Goal: Task Accomplishment & Management: Complete application form

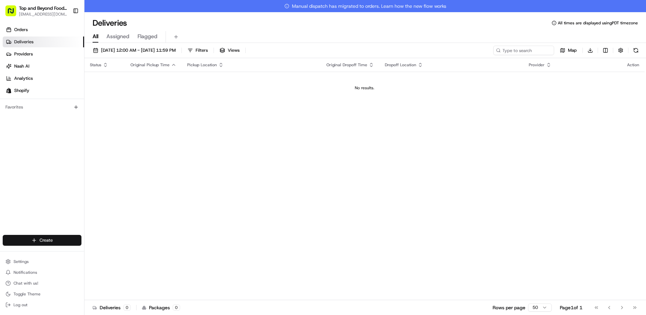
click at [39, 239] on html "Top and Beyond Foods Inc [EMAIL_ADDRESS][DOMAIN_NAME] Toggle Sidebar Orders Del…" at bounding box center [323, 157] width 646 height 315
click at [110, 255] on link "Delivery" at bounding box center [122, 253] width 75 height 12
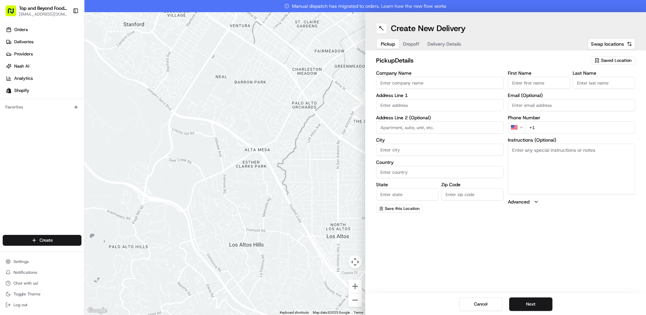
click at [612, 60] on span "Saved Location" at bounding box center [616, 60] width 30 height 6
click at [593, 88] on span "[STREET_ADDRESS] (70838780154)" at bounding box center [601, 86] width 83 height 6
type input "[STREET_ADDRESS]"
type input "City of Industry"
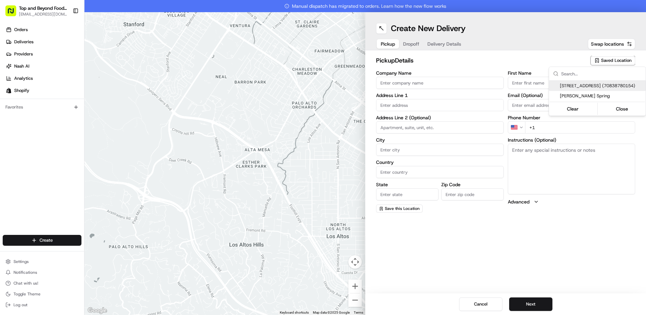
type input "US"
type input "CA"
type input "91746"
type input "[PHONE_NUMBER]"
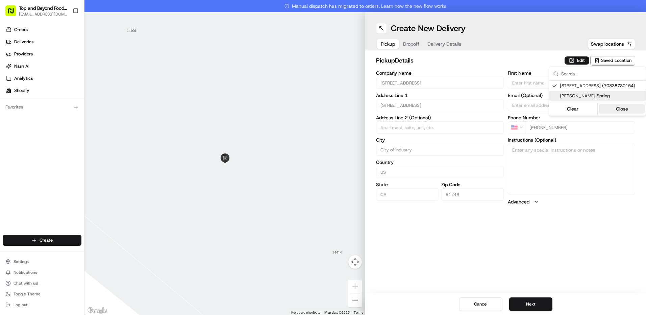
click at [622, 114] on button "Close" at bounding box center [622, 108] width 46 height 9
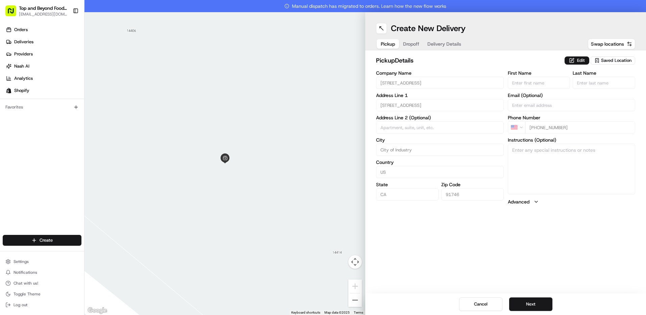
click at [618, 59] on span "Saved Location" at bounding box center [616, 60] width 30 height 6
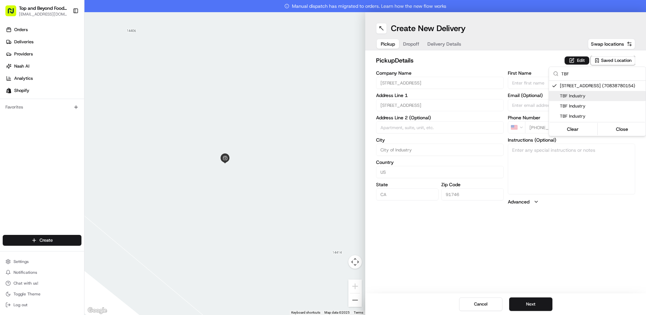
type input "TBF"
click at [578, 99] on span "TBF Industry" at bounding box center [601, 96] width 83 height 6
type input "TBF Industry"
type input "[PERSON_NAME]"
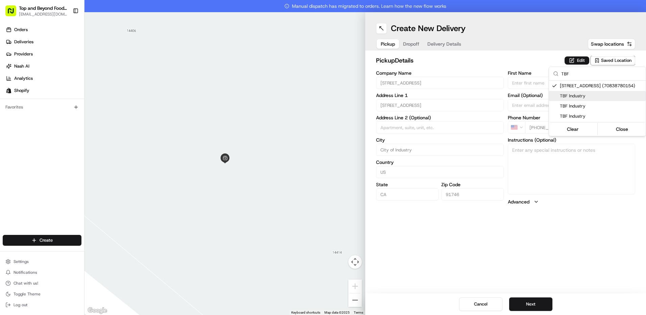
type input "[EMAIL_ADDRESS][DOMAIN_NAME]"
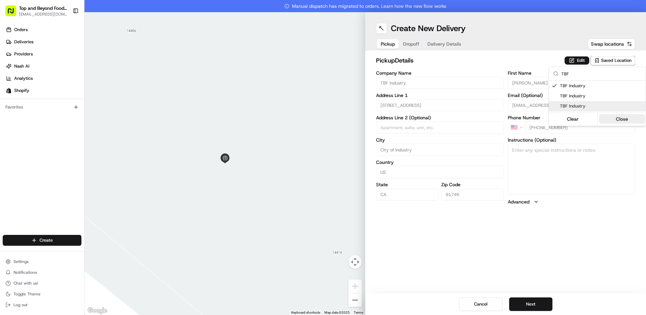
click at [626, 120] on button "Close" at bounding box center [622, 118] width 46 height 9
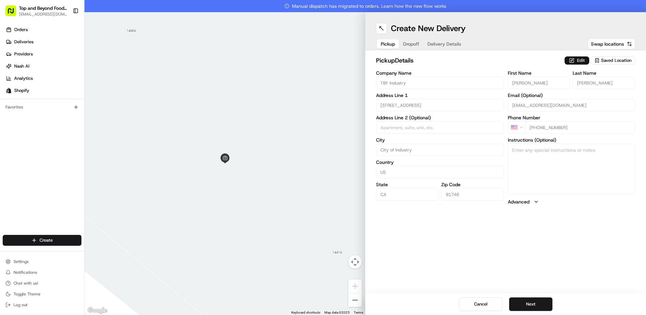
click at [578, 57] on button "Edit" at bounding box center [577, 60] width 25 height 8
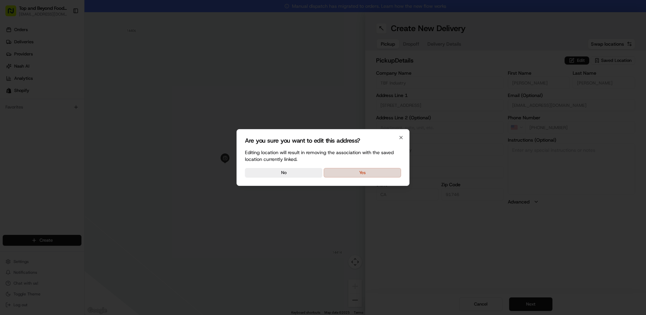
click at [359, 170] on button "Yes" at bounding box center [362, 172] width 77 height 9
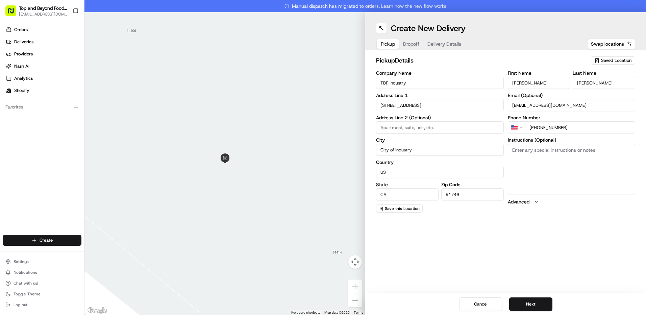
click at [575, 128] on input "[PHONE_NUMBER]" at bounding box center [580, 127] width 111 height 12
drag, startPoint x: 577, startPoint y: 127, endPoint x: 548, endPoint y: 126, distance: 28.7
click at [548, 126] on input "[PHONE_NUMBER]" at bounding box center [580, 127] width 111 height 12
type input "[PHONE_NUMBER]"
click at [563, 259] on div "Create New Delivery Pickup Dropoff Delivery Details Swap locations pickup Detai…" at bounding box center [505, 163] width 281 height 303
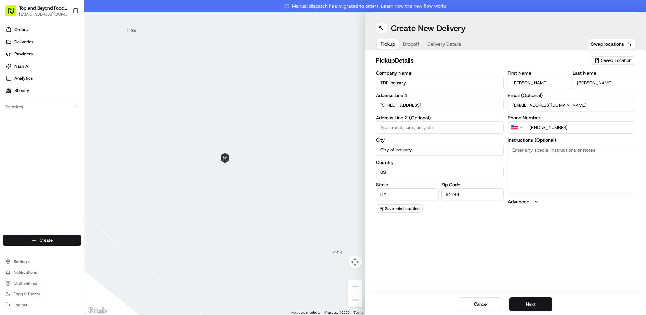
click at [531, 303] on button "Next" at bounding box center [530, 304] width 43 height 14
click at [618, 62] on span "Saved Location" at bounding box center [616, 60] width 30 height 6
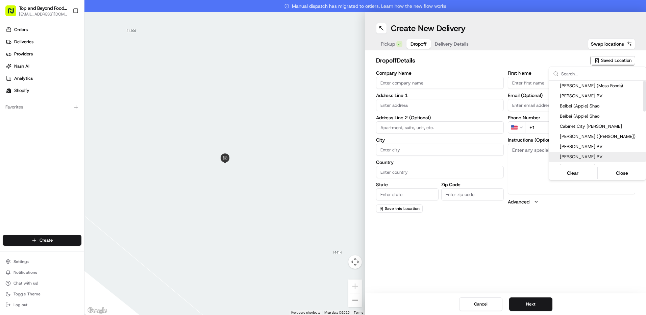
click at [594, 156] on span "[PERSON_NAME] PV" at bounding box center [601, 157] width 83 height 6
type input "[PERSON_NAME] PV"
type input "45 Country Ln"
type input "Rolling Hills Estates"
type input "US"
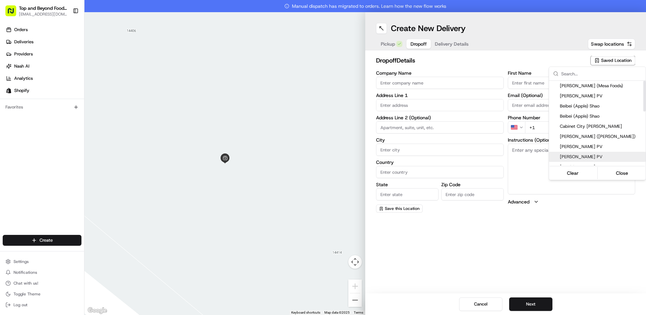
type input "CA"
type input "90274"
type input "[PERSON_NAME]"
type input "PV"
type input "[PHONE_NUMBER]"
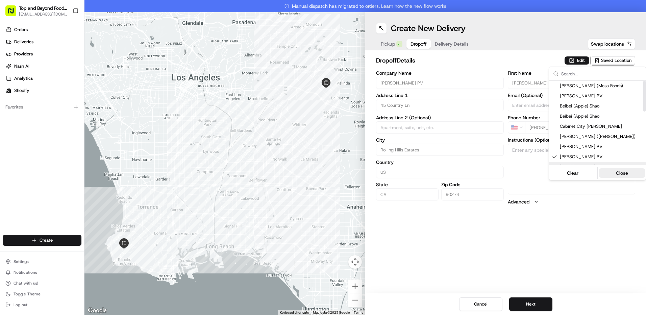
click at [615, 174] on button "Close" at bounding box center [622, 172] width 46 height 9
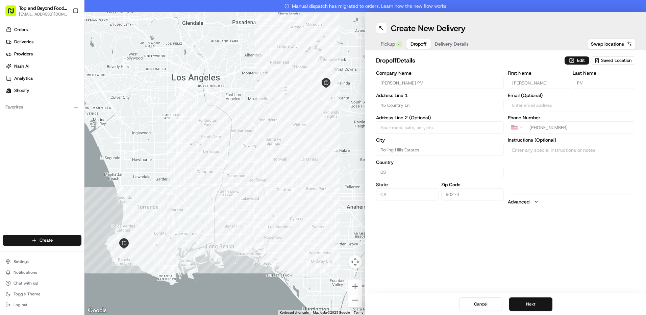
click at [538, 303] on button "Next" at bounding box center [530, 304] width 43 height 14
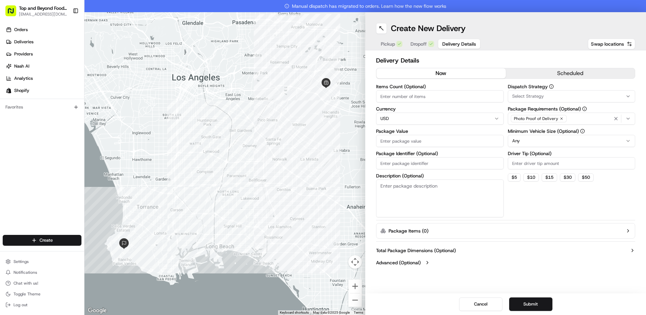
click at [574, 76] on button "scheduled" at bounding box center [570, 73] width 129 height 10
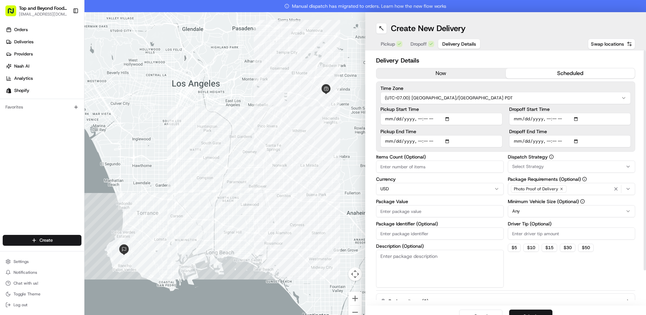
click at [447, 119] on input "Pickup Start Time" at bounding box center [442, 119] width 122 height 12
type input "[DATE]T13:30"
click at [574, 143] on input "Dropoff End Time" at bounding box center [570, 141] width 122 height 12
type input "[DATE]T16:30"
click at [603, 144] on input "Dropoff End Time" at bounding box center [570, 141] width 122 height 12
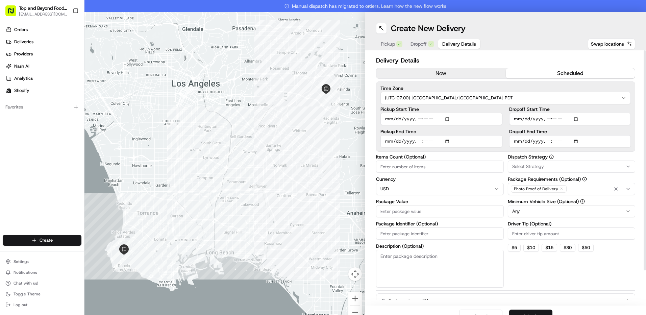
click at [597, 272] on div "Dispatch Strategy Select Strategy Package Requirements (Optional) Photo Proof o…" at bounding box center [572, 220] width 128 height 133
click at [416, 167] on input "Items Count (Optional)" at bounding box center [440, 167] width 128 height 12
type input "1"
click at [569, 164] on div "Select Strategy" at bounding box center [572, 167] width 124 height 6
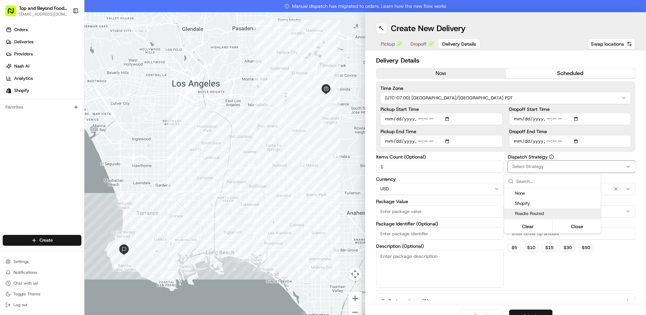
click at [541, 213] on span "Roadie Routed" at bounding box center [556, 214] width 83 height 6
click at [579, 225] on button "Close" at bounding box center [577, 226] width 46 height 9
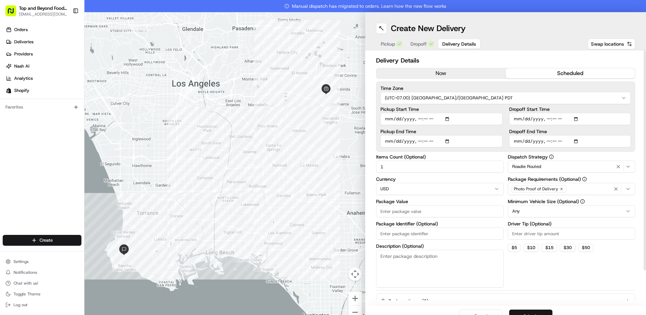
drag, startPoint x: 399, startPoint y: 211, endPoint x: 403, endPoint y: 210, distance: 3.8
click at [399, 211] on input "Package Value" at bounding box center [440, 211] width 128 height 12
type input "300"
click at [578, 285] on div "Dispatch Strategy Roadie Routed Package Requirements (Optional) Photo Proof of …" at bounding box center [572, 220] width 128 height 133
click at [525, 234] on input "Driver Tip (Optional)" at bounding box center [572, 233] width 128 height 12
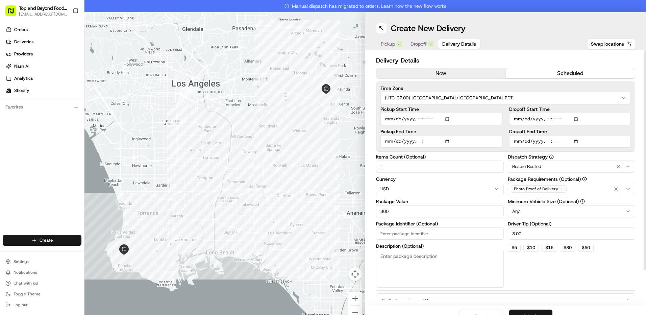
type input "3.00"
click at [583, 287] on div "Dispatch Strategy Roadie Routed Package Requirements (Optional) Photo Proof of …" at bounding box center [572, 220] width 128 height 133
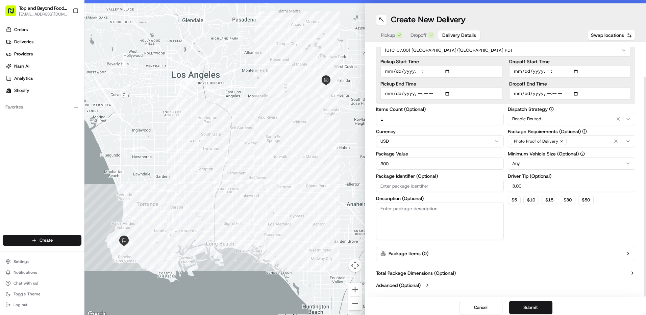
scroll to position [12, 0]
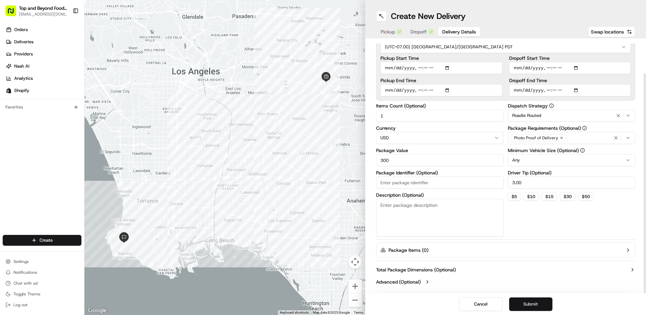
click at [520, 301] on button "Submit" at bounding box center [530, 304] width 43 height 14
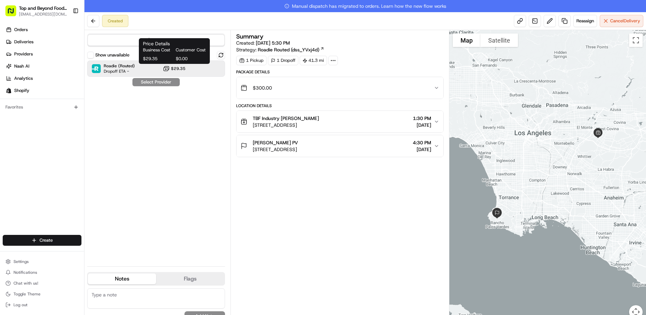
click at [171, 70] on span "$29.35" at bounding box center [178, 68] width 15 height 5
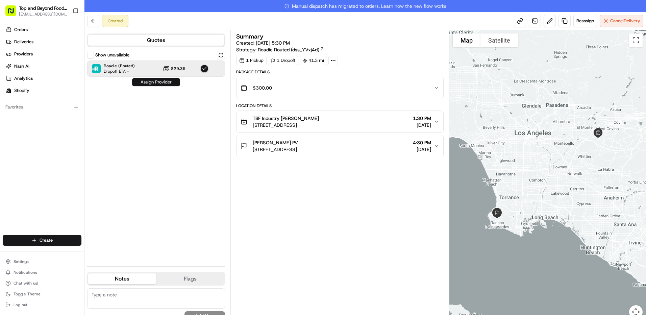
click at [154, 84] on button "Assign Provider" at bounding box center [156, 82] width 48 height 8
